Goal: Information Seeking & Learning: Understand process/instructions

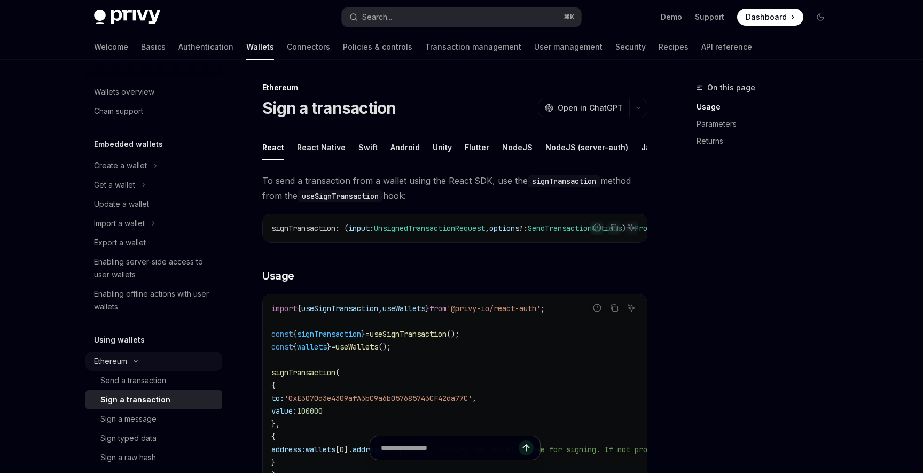
click at [135, 359] on icon "Toggle Ethereum section" at bounding box center [135, 361] width 13 height 4
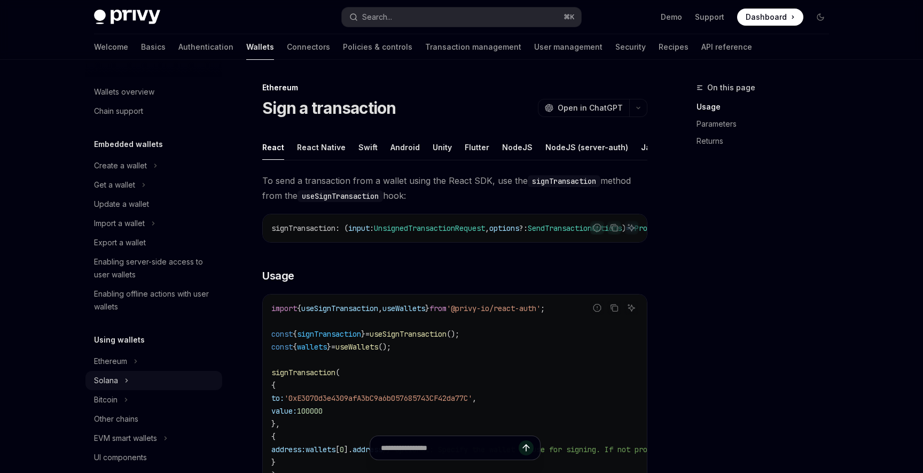
click at [125, 372] on button "Solana" at bounding box center [154, 380] width 137 height 19
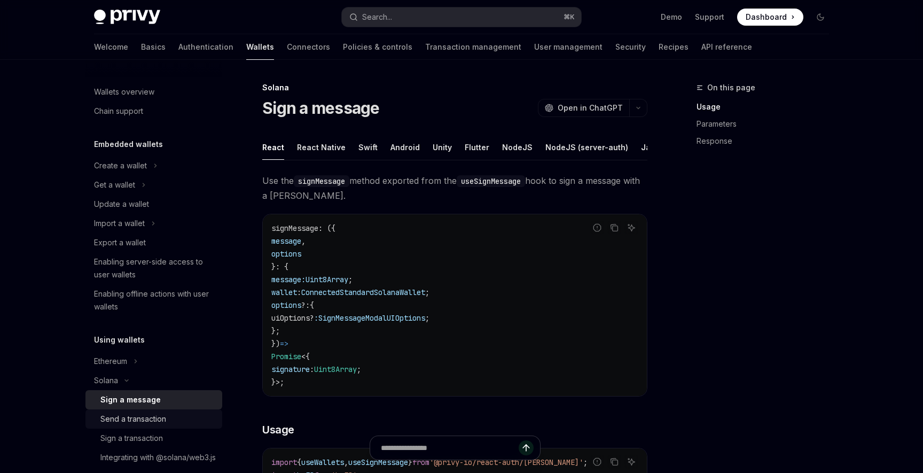
click at [133, 413] on div "Send a transaction" at bounding box center [133, 419] width 66 height 13
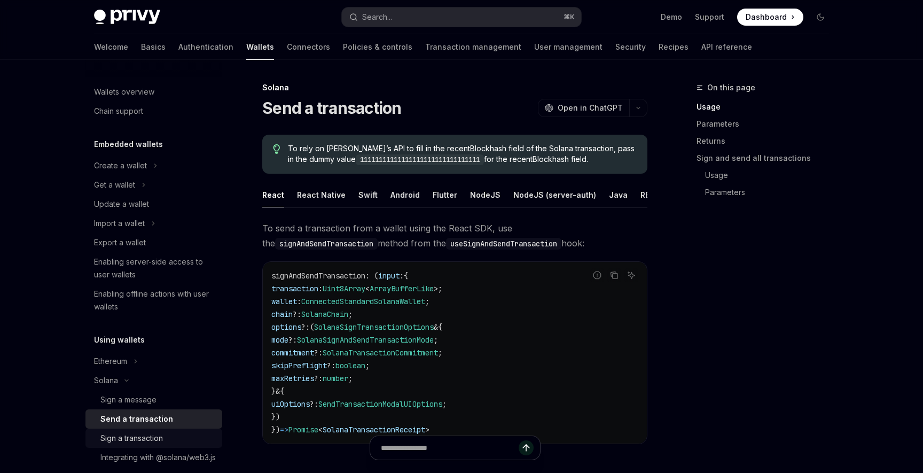
click at [135, 440] on div "Sign a transaction" at bounding box center [131, 438] width 63 height 13
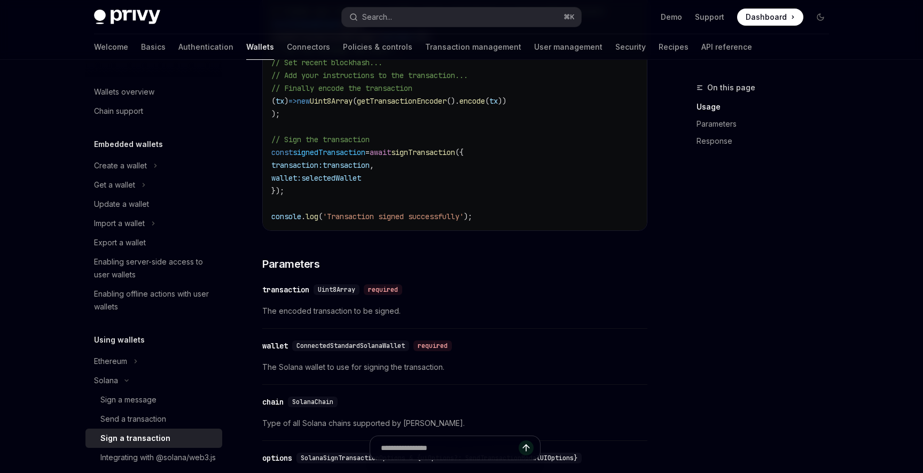
scroll to position [595, 0]
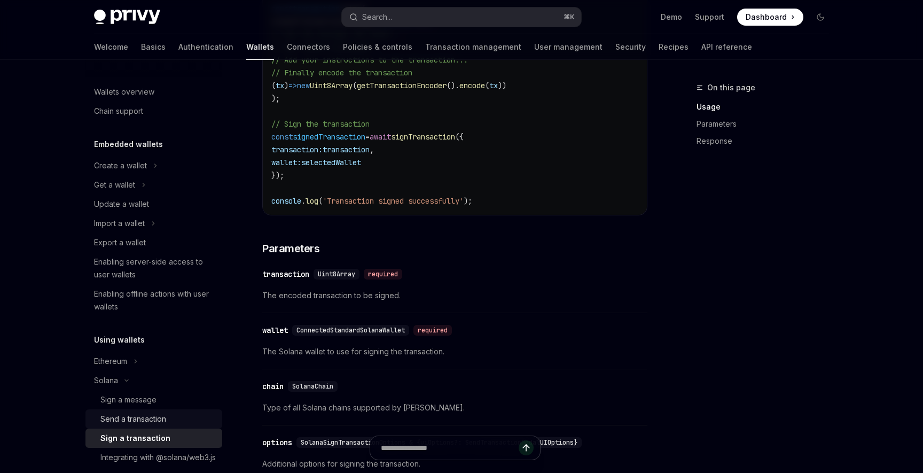
click at [146, 424] on div "Send a transaction" at bounding box center [133, 419] width 66 height 13
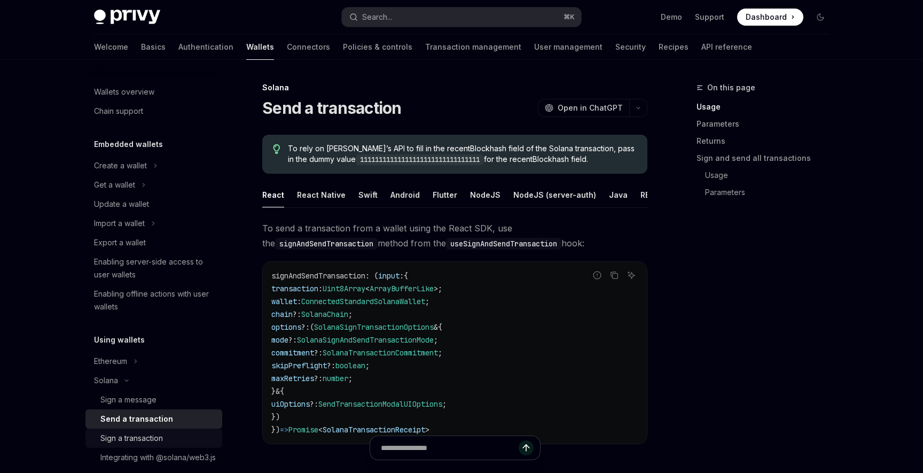
click at [146, 434] on div "Sign a transaction" at bounding box center [131, 438] width 63 height 13
type textarea "*"
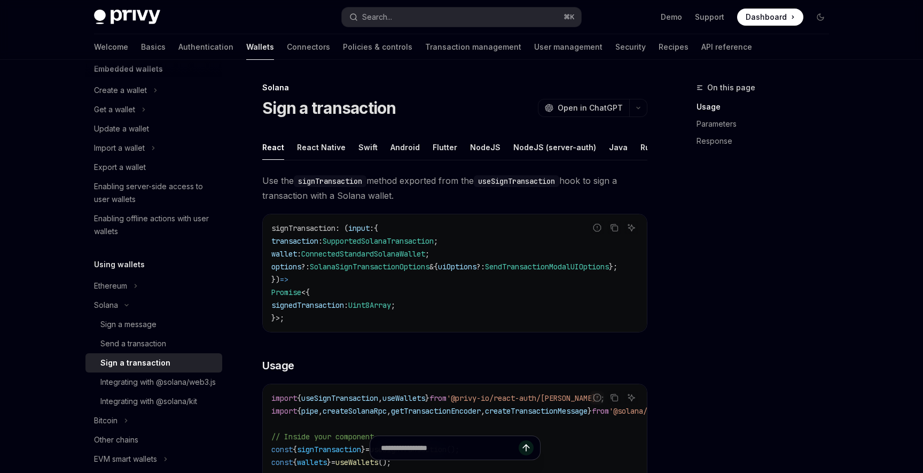
scroll to position [76, 0]
